Goal: Check status: Check status

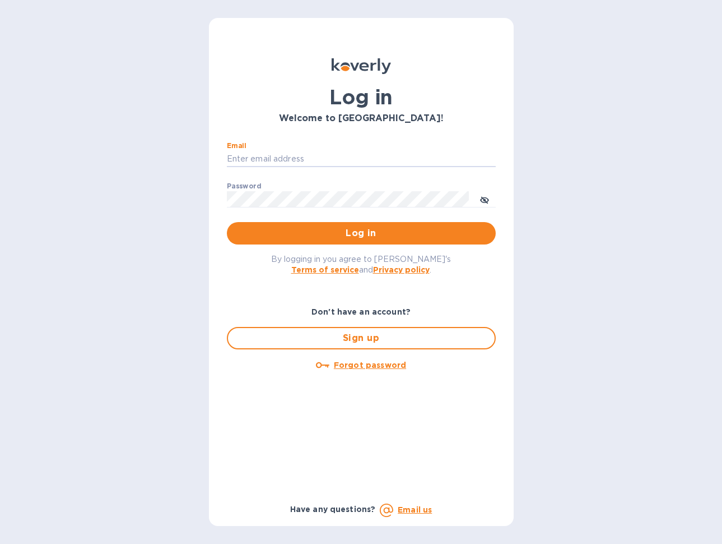
type input "nancy@designquest.biz"
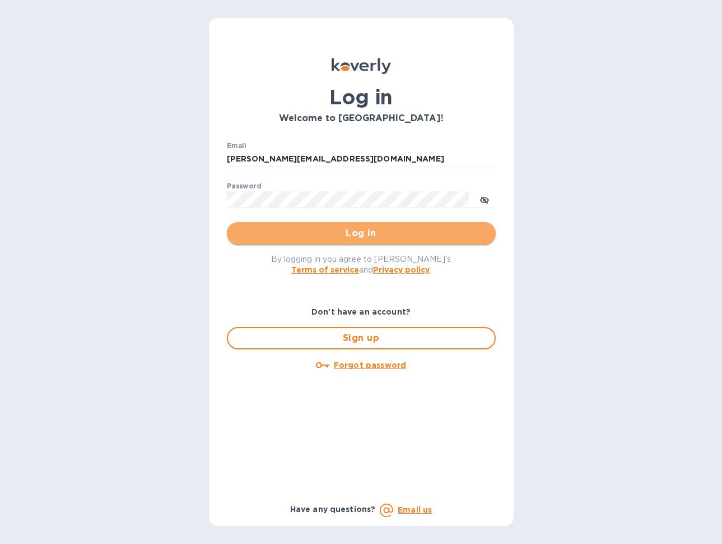
click at [374, 230] on span "Log in" at bounding box center [361, 232] width 251 height 13
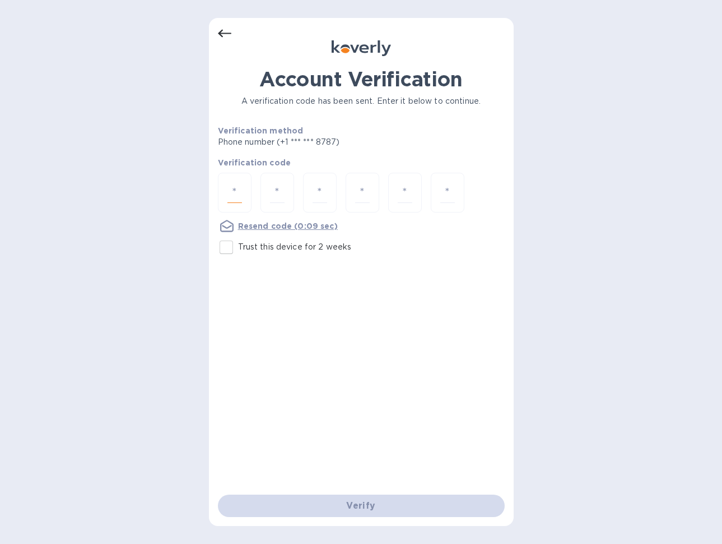
click at [230, 197] on input "number" at bounding box center [235, 192] width 15 height 21
type input "2"
type input "8"
type input "7"
type input "6"
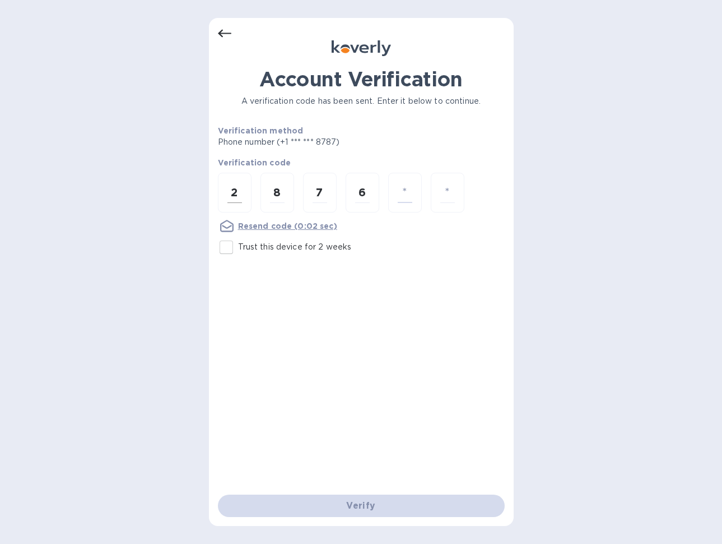
type input "3"
type input "9"
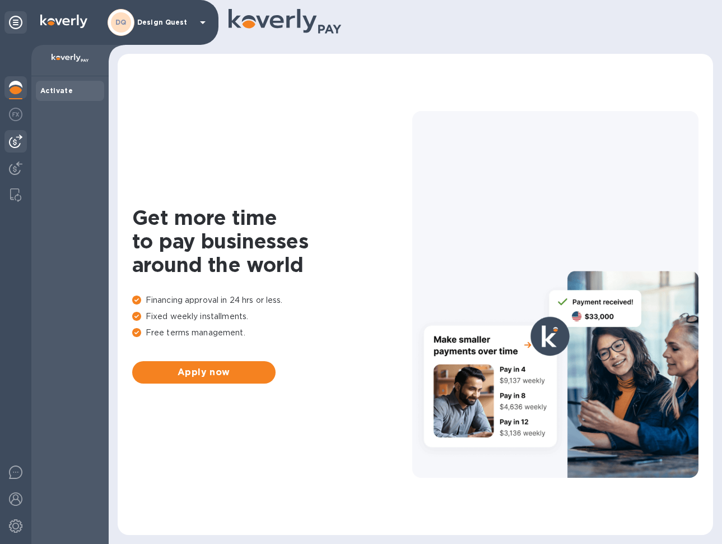
click at [16, 143] on img at bounding box center [15, 141] width 13 height 13
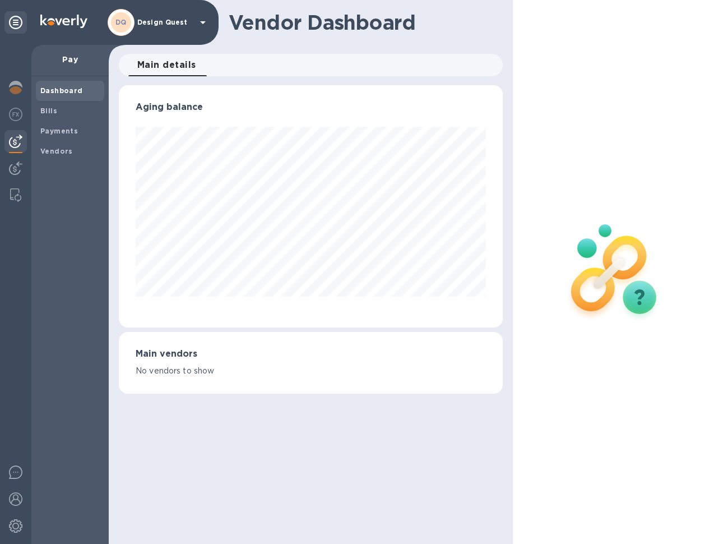
scroll to position [242, 384]
click at [15, 170] on img at bounding box center [15, 167] width 13 height 13
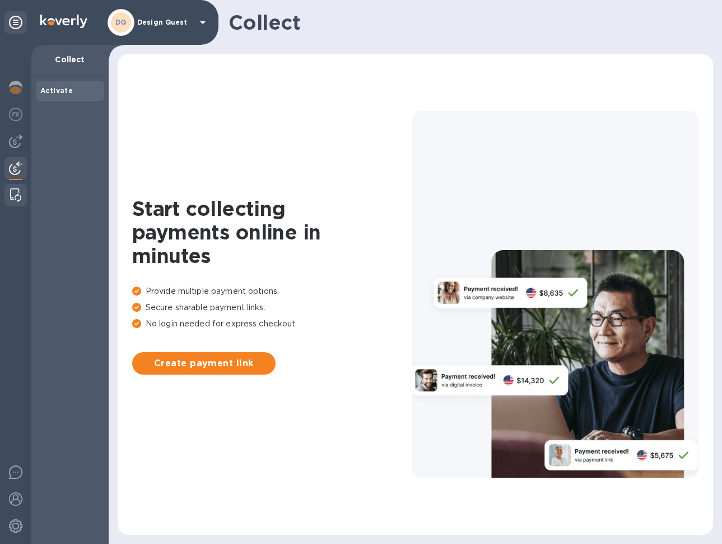
click at [17, 196] on img at bounding box center [15, 194] width 11 height 13
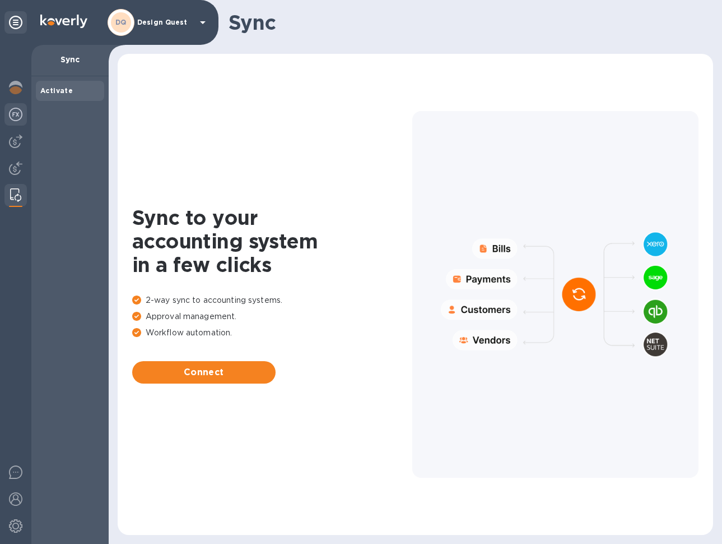
click at [16, 118] on img at bounding box center [15, 114] width 13 height 13
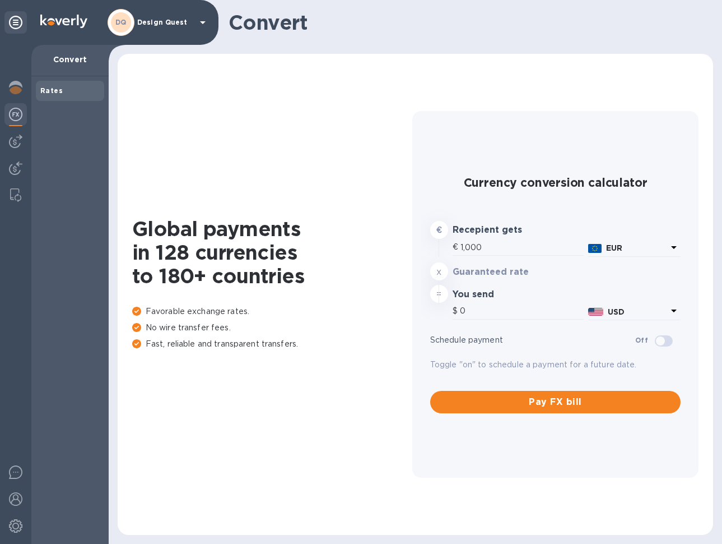
type input "1,177.36"
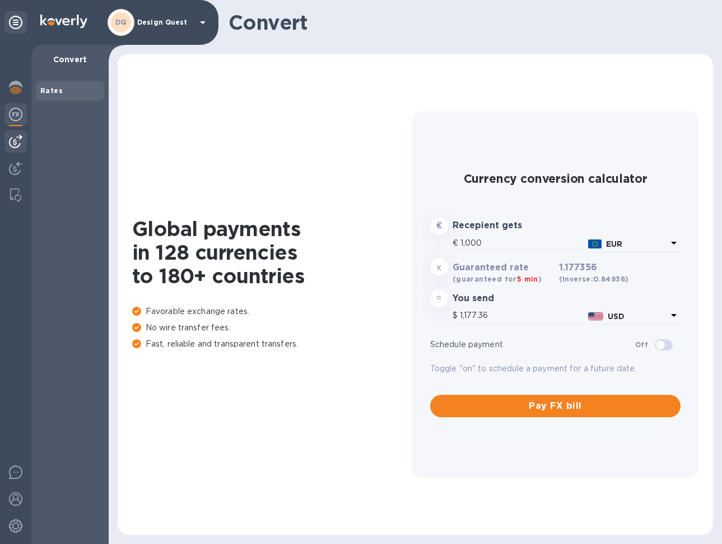
click at [16, 145] on img at bounding box center [15, 141] width 13 height 13
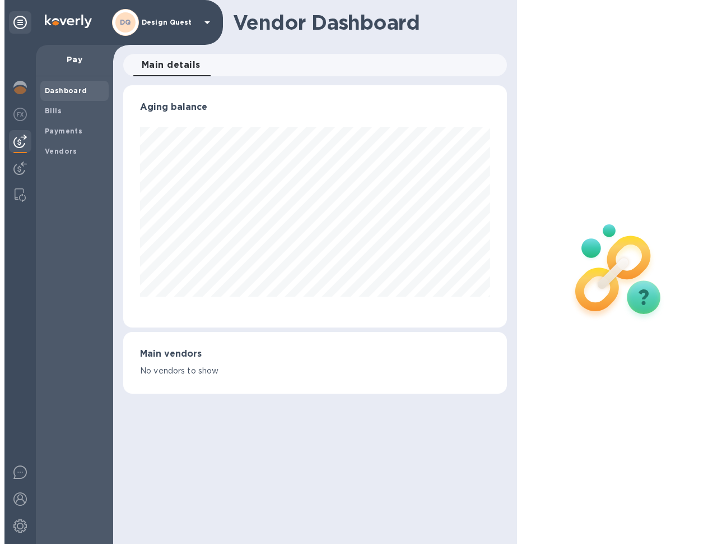
scroll to position [242, 384]
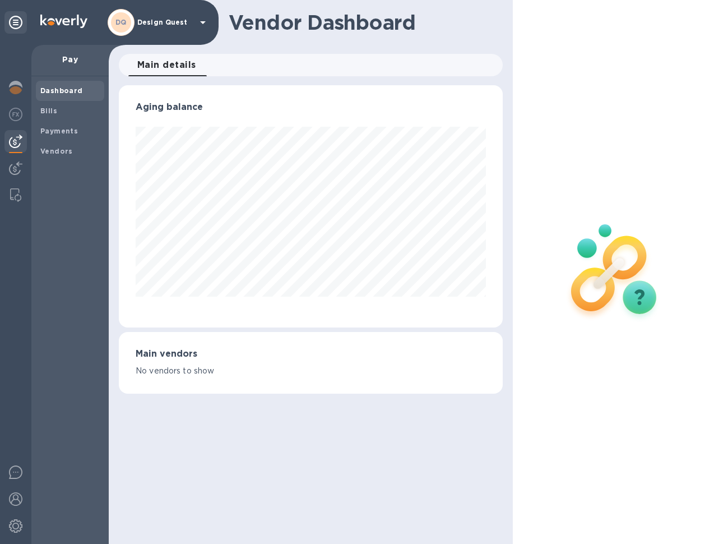
click at [206, 24] on icon at bounding box center [202, 22] width 13 height 13
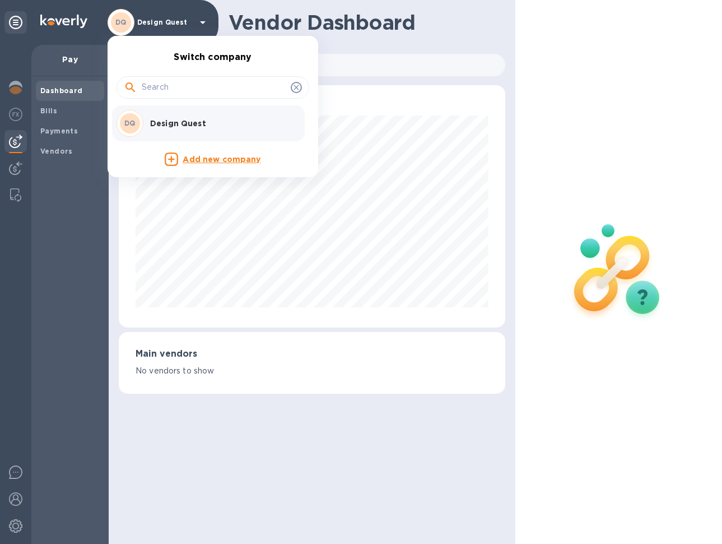
click at [52, 252] on div at bounding box center [361, 272] width 722 height 544
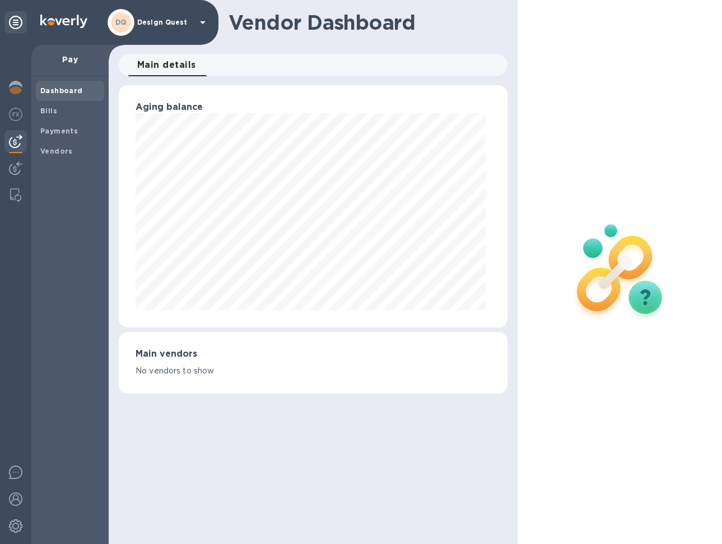
scroll to position [242, 384]
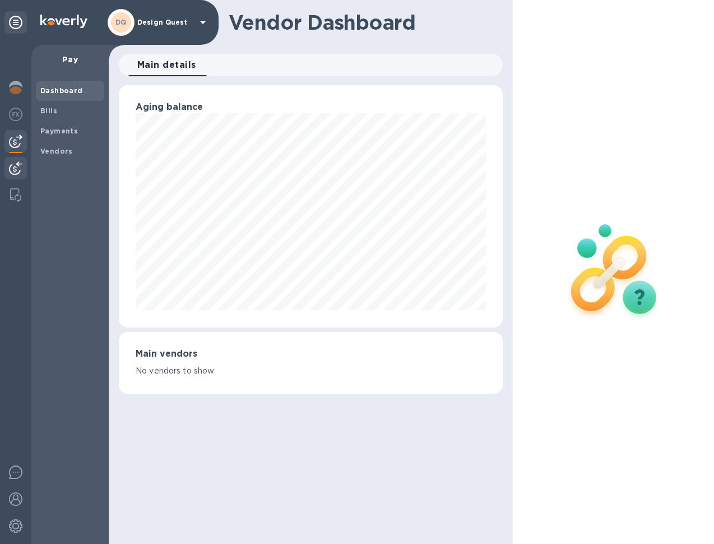
click at [17, 169] on img at bounding box center [15, 167] width 13 height 13
